Goal: Information Seeking & Learning: Learn about a topic

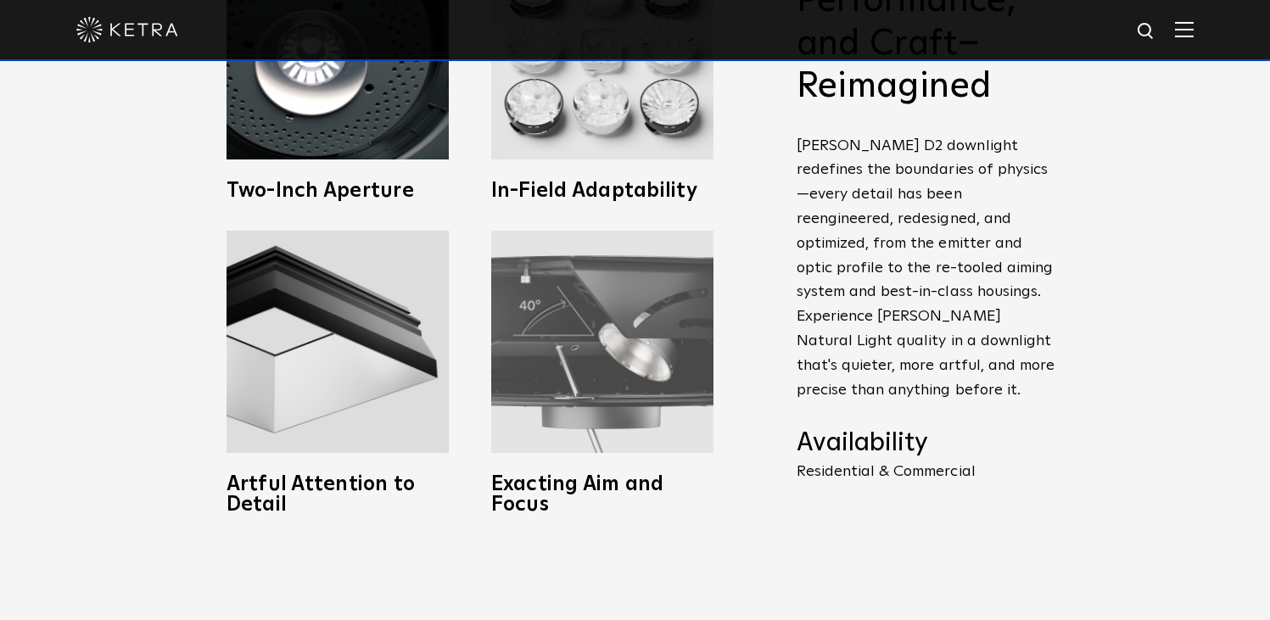
scroll to position [602, 0]
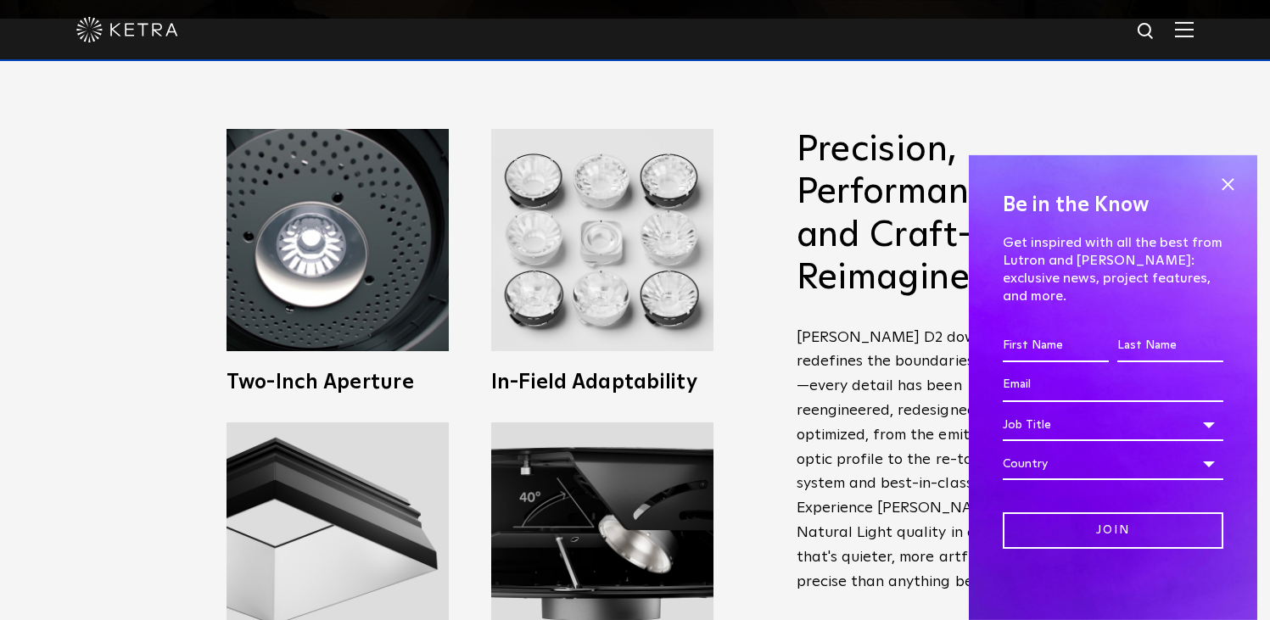
click at [1156, 41] on img at bounding box center [1146, 31] width 21 height 21
type input "trimless"
click at [1093, 19] on button "Search" at bounding box center [1105, 31] width 25 height 25
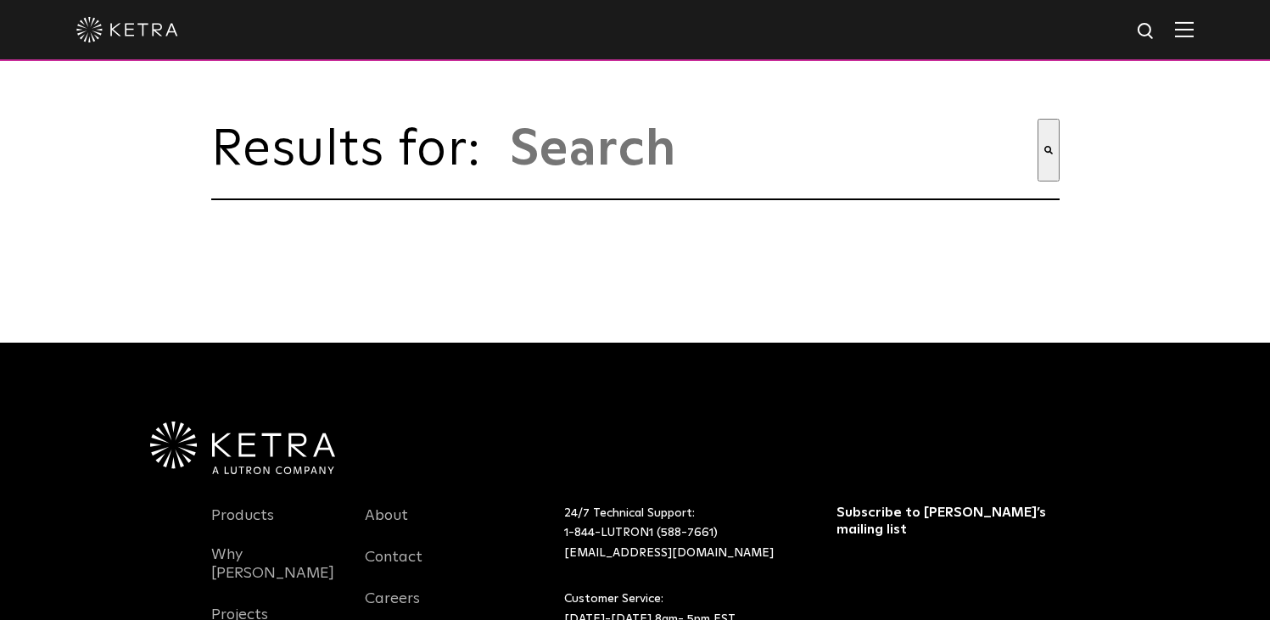
type input "trimless"
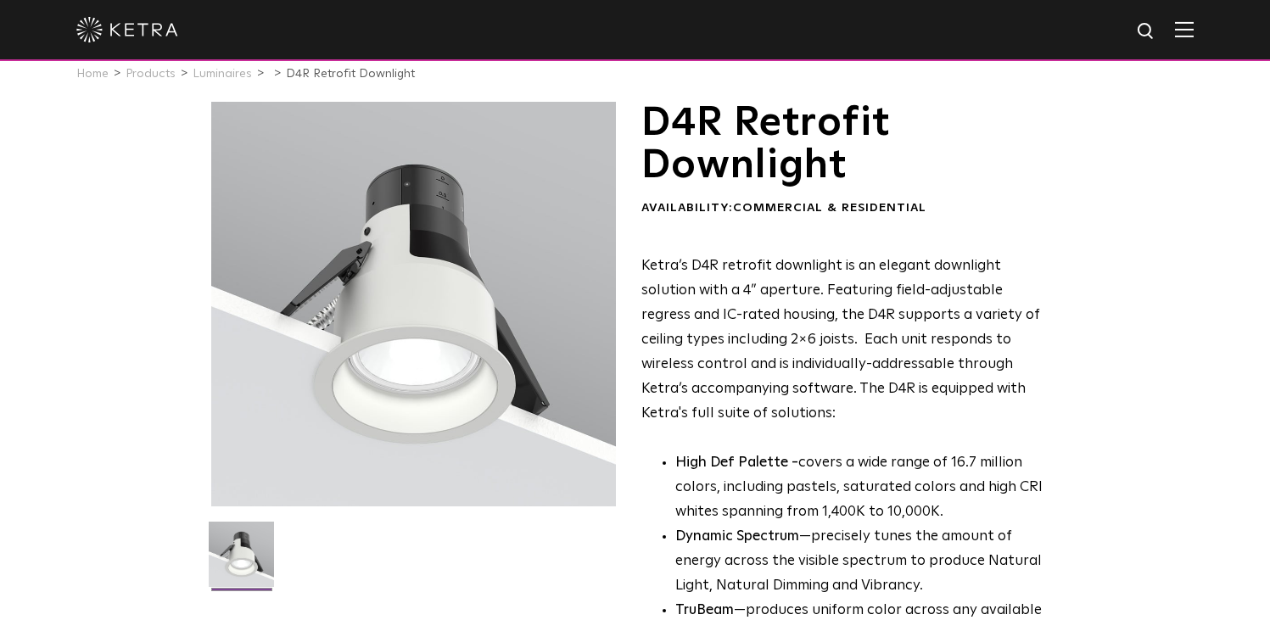
scroll to position [25, 0]
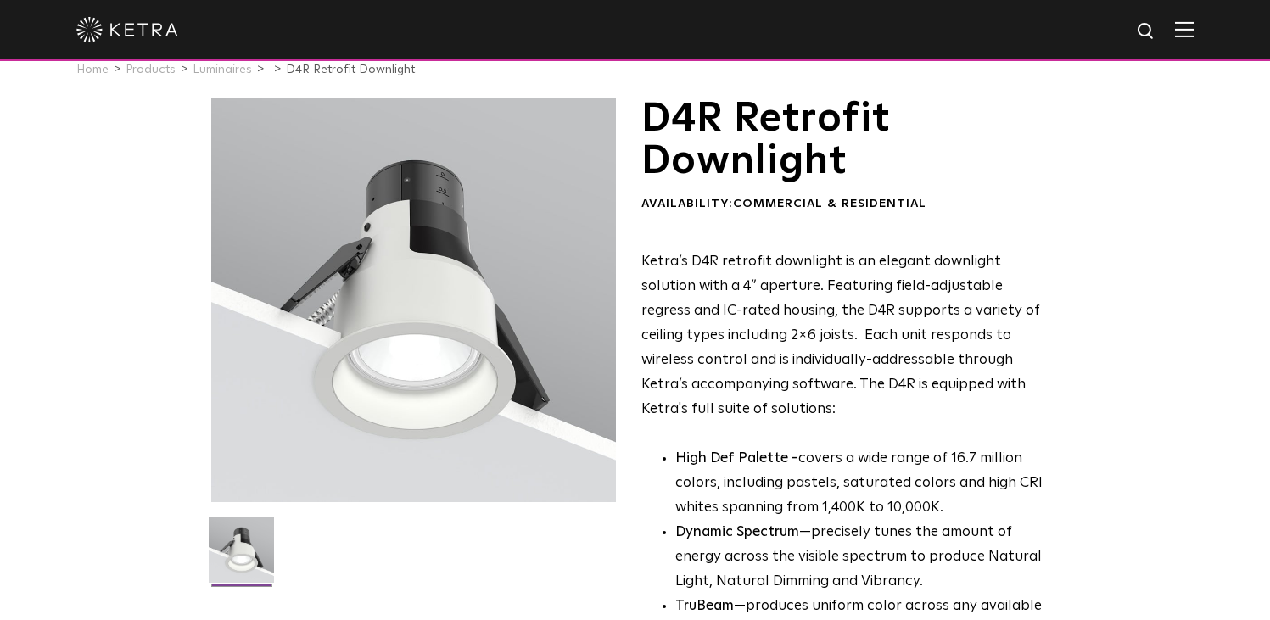
scroll to position [29, 0]
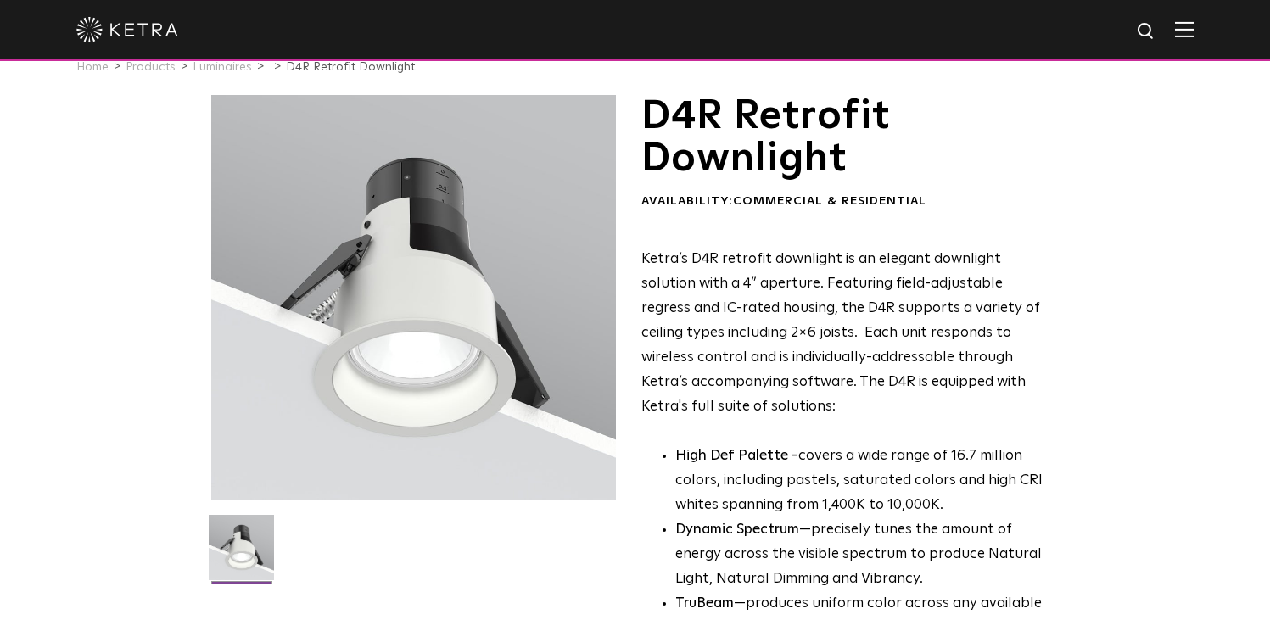
click at [427, 336] on div at bounding box center [413, 297] width 405 height 405
